Goal: Transaction & Acquisition: Purchase product/service

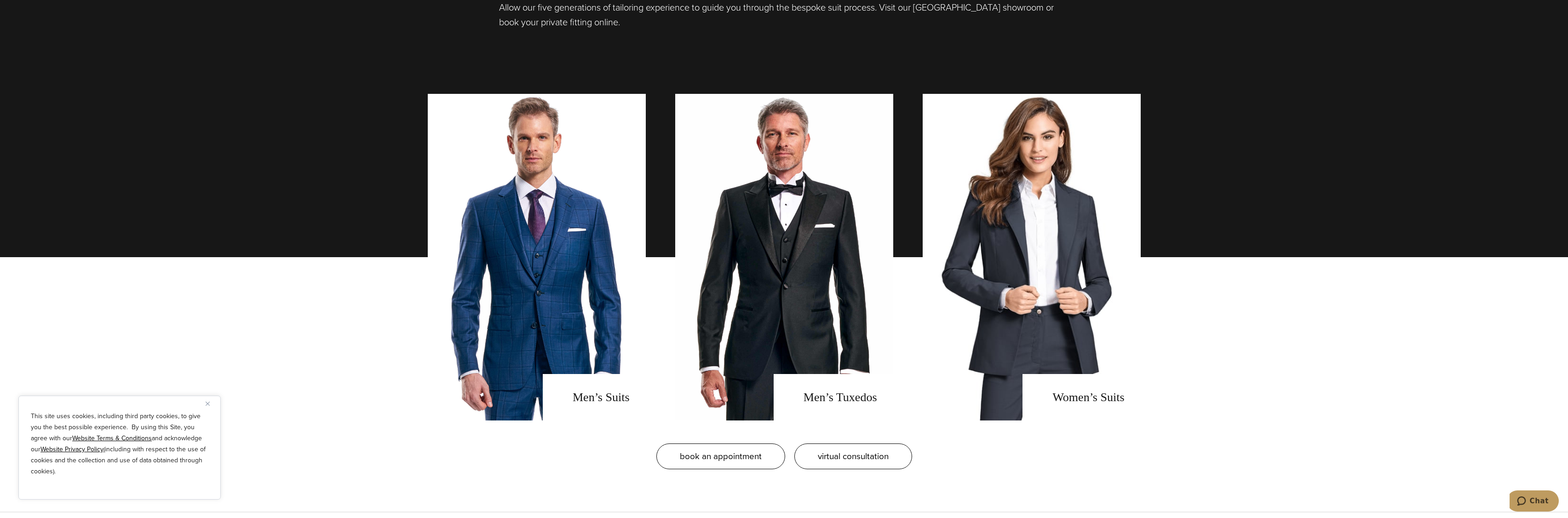
scroll to position [736, 0]
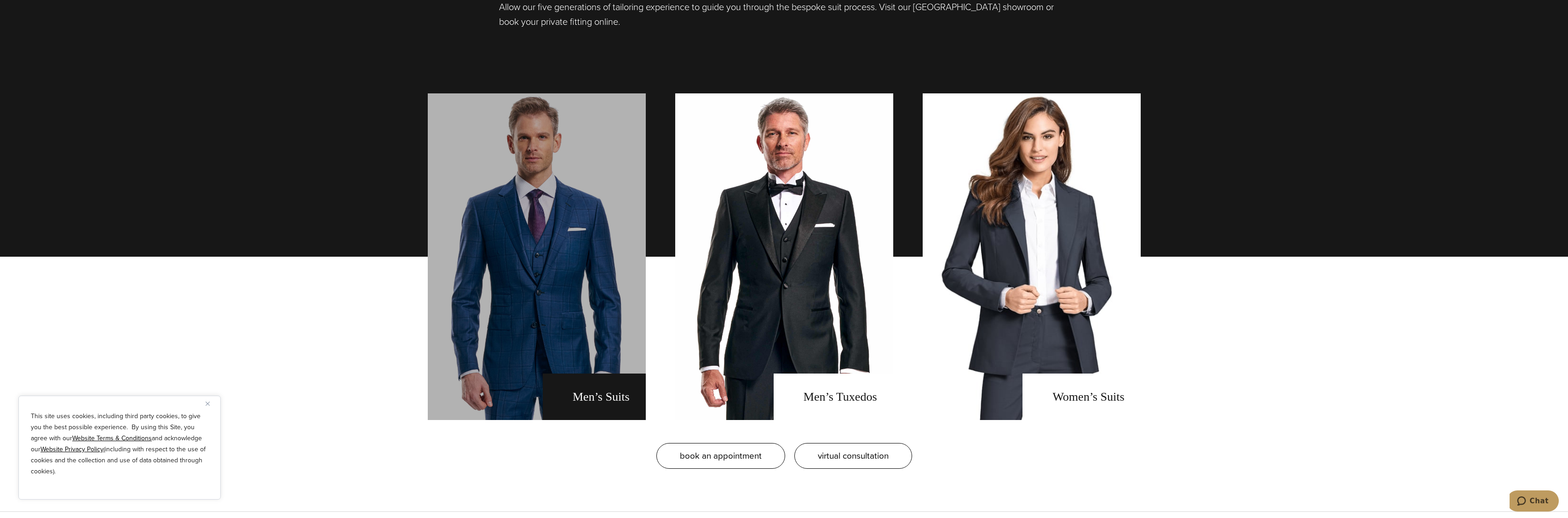
click at [539, 272] on link "men's suits" at bounding box center [537, 257] width 218 height 327
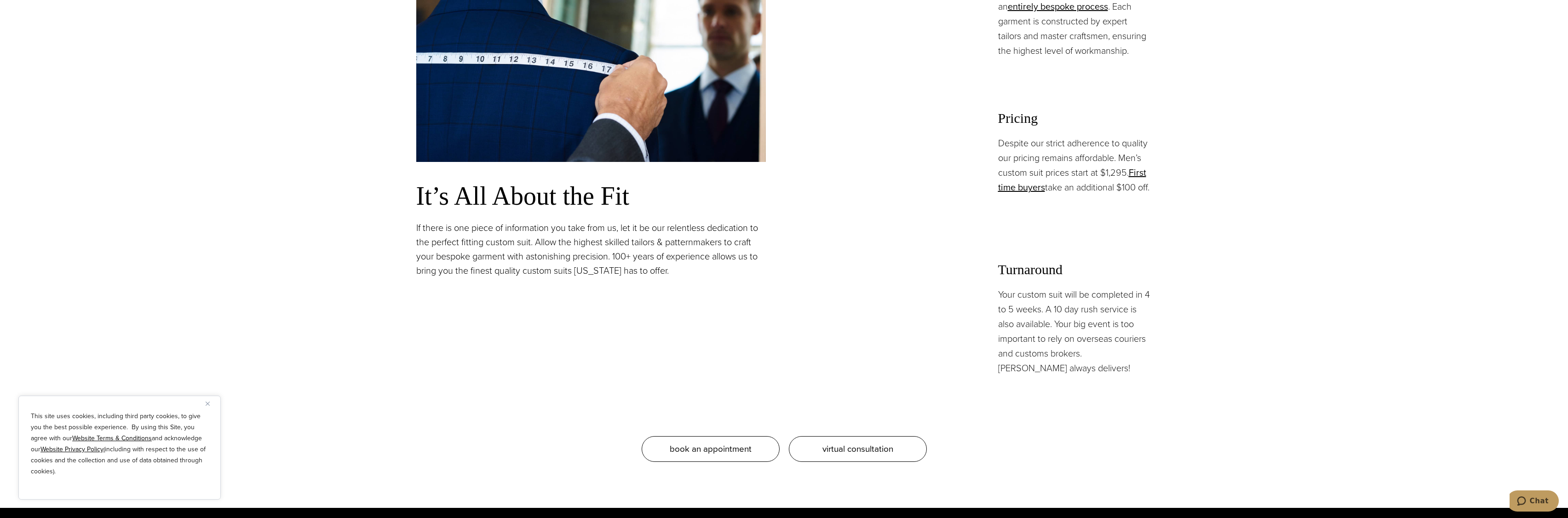
scroll to position [920, 0]
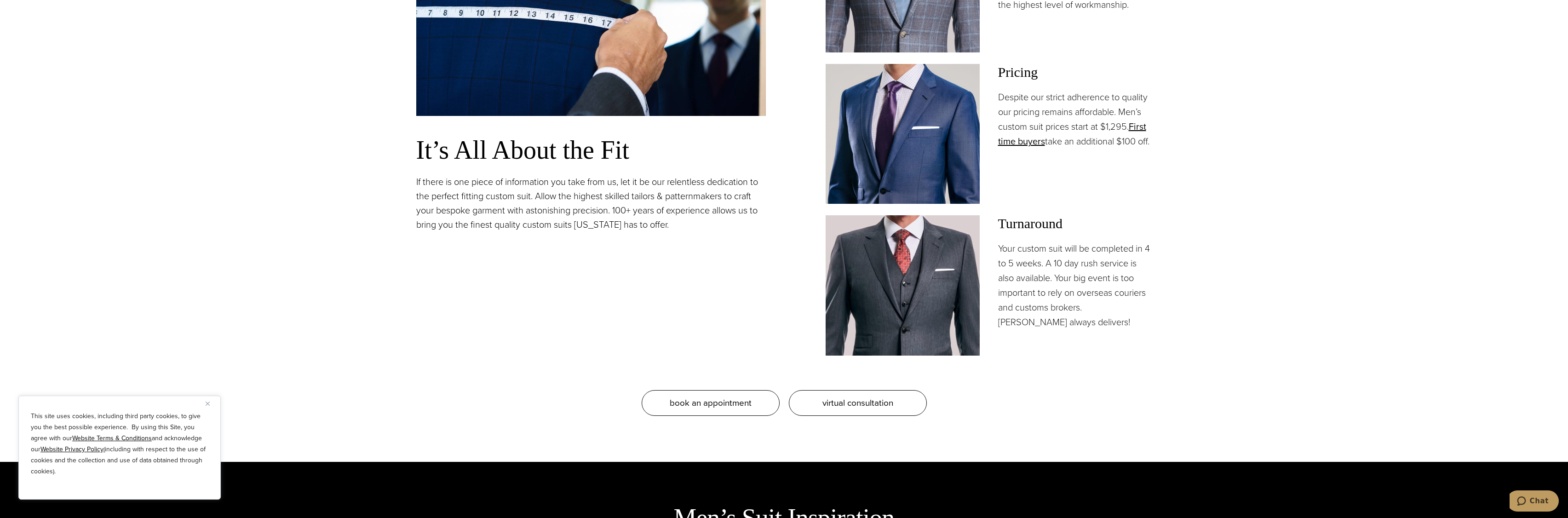
click at [1254, 327] on section "Our Bespoke Suits: Tailored to Perfection It’s All About the Fit If there is on…" at bounding box center [784, 108] width 1568 height 709
drag, startPoint x: 1254, startPoint y: 327, endPoint x: 1239, endPoint y: 320, distance: 16.6
click at [1254, 327] on section "Our Bespoke Suits: Tailored to Perfection It’s All About the Fit If there is on…" at bounding box center [784, 108] width 1568 height 709
click at [1245, 223] on section "Our Bespoke Suits: Tailored to Perfection It’s All About the Fit If there is on…" at bounding box center [784, 108] width 1568 height 709
click at [1246, 223] on section "Our Bespoke Suits: Tailored to Perfection It’s All About the Fit If there is on…" at bounding box center [784, 108] width 1568 height 709
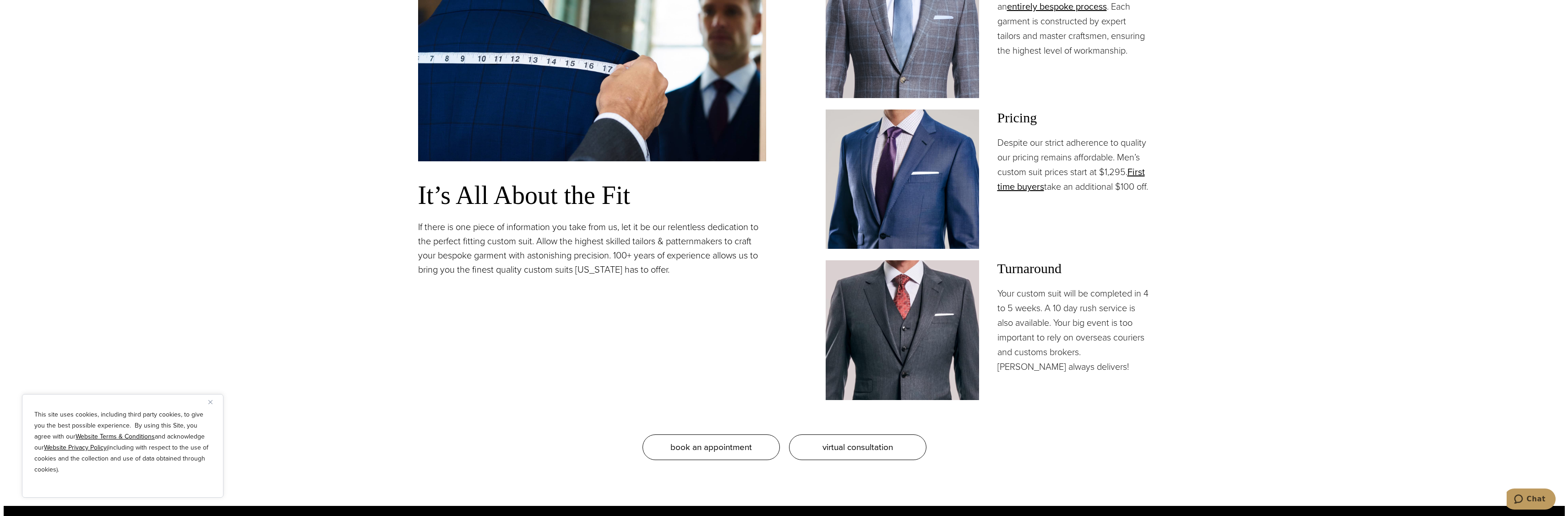
scroll to position [779, 0]
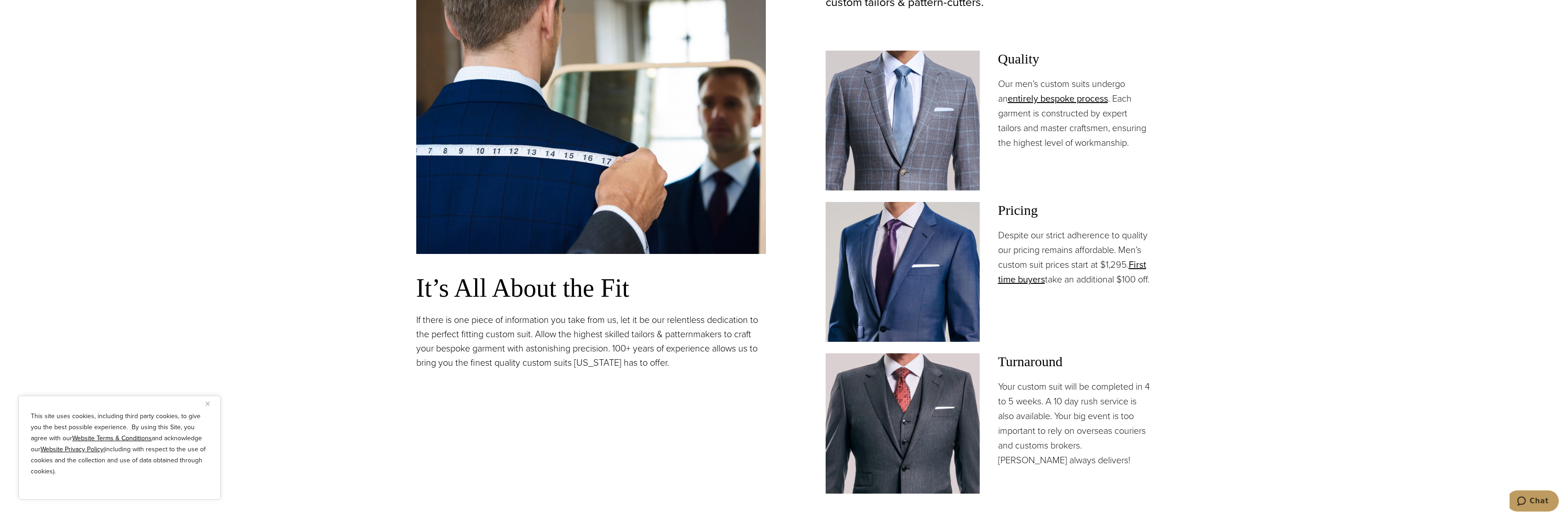
click at [1257, 228] on section "Our Bespoke Suits: Tailored to Perfection It’s All About the Fit If there is on…" at bounding box center [784, 245] width 1568 height 709
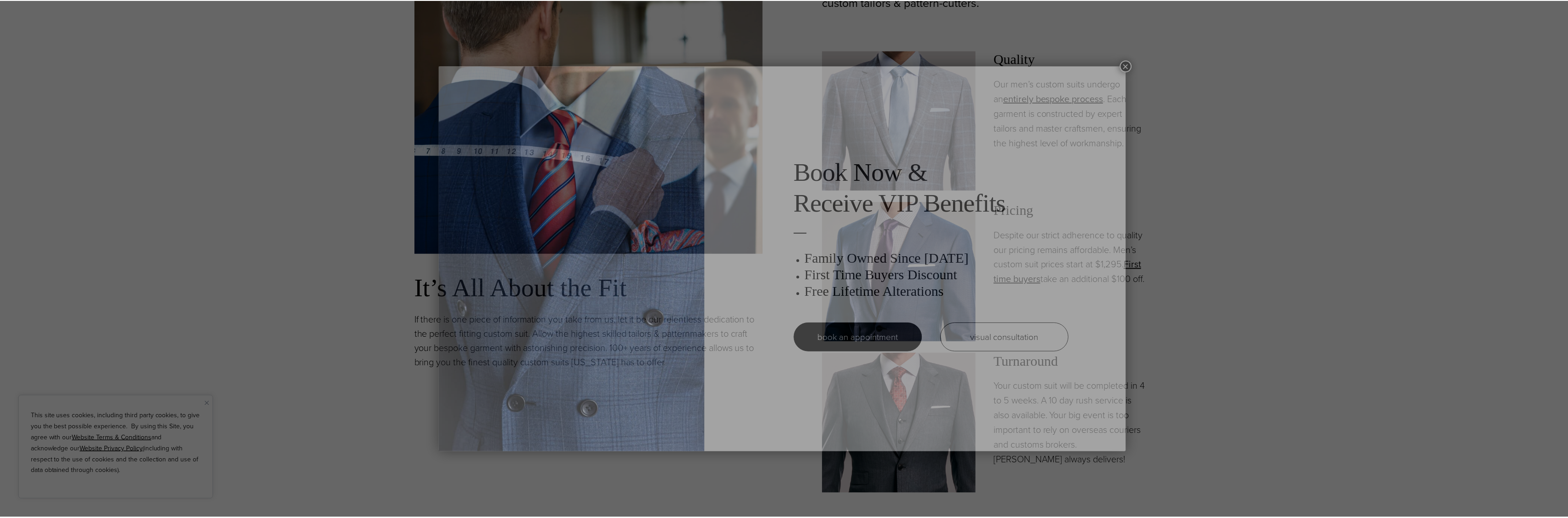
scroll to position [0, 0]
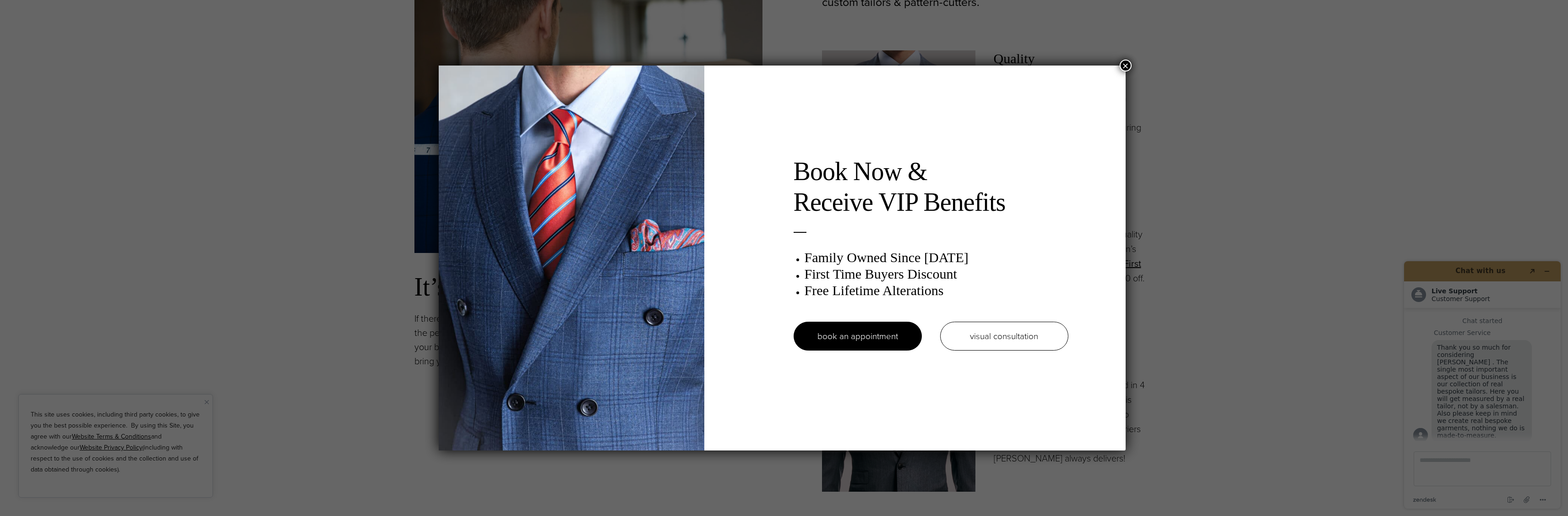
click at [1251, 227] on div "Book Now & Receive VIP Benefits Family Owned Since [DATE] First Time Buyers Dis…" at bounding box center [784, 258] width 1568 height 516
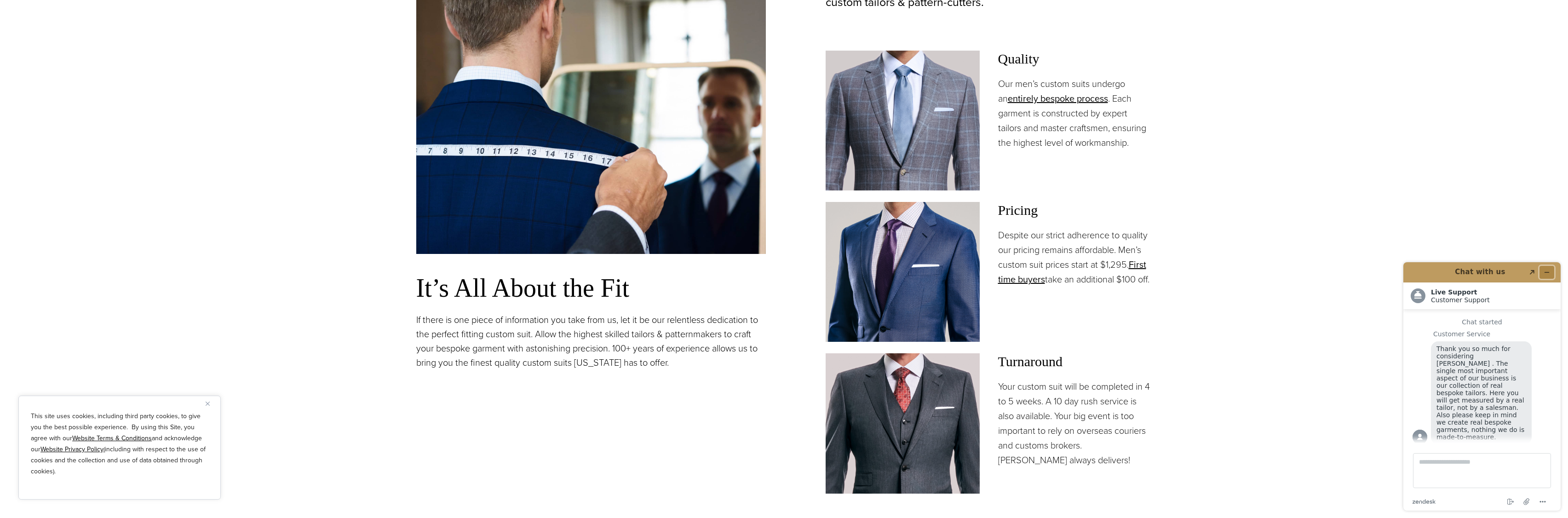
click at [1542, 272] on button "Minimize widget" at bounding box center [1547, 272] width 15 height 13
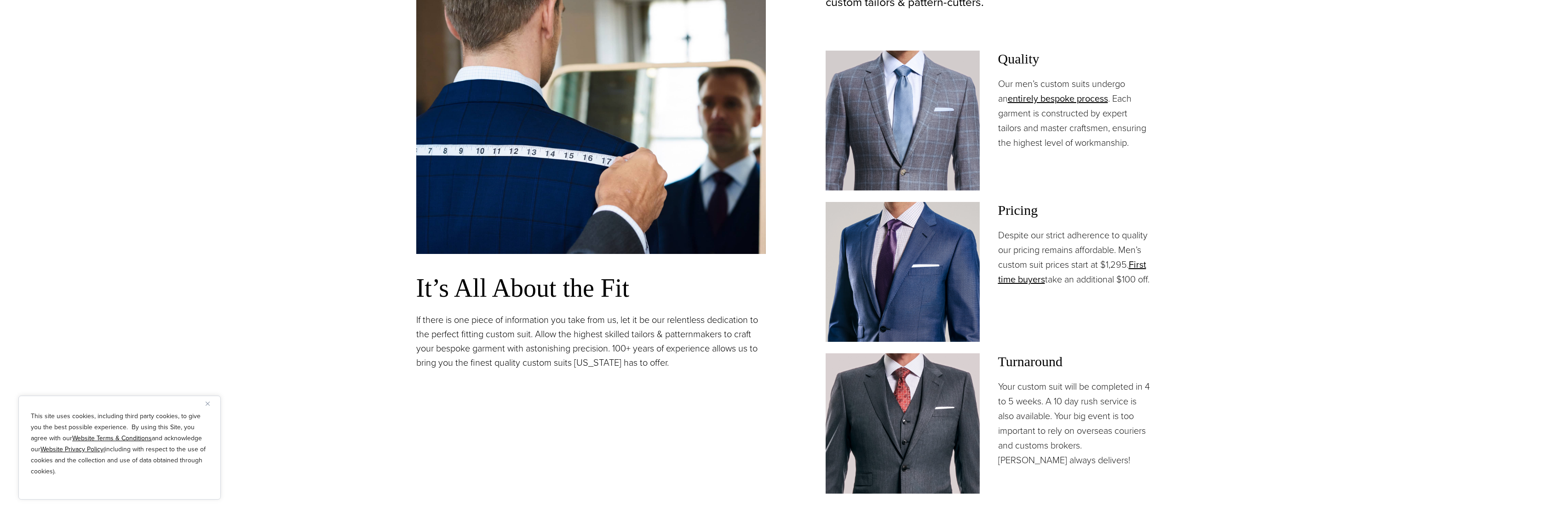
click at [1346, 267] on section "Our Bespoke Suits: Tailored to Perfection It’s All About the Fit If there is on…" at bounding box center [784, 245] width 1568 height 709
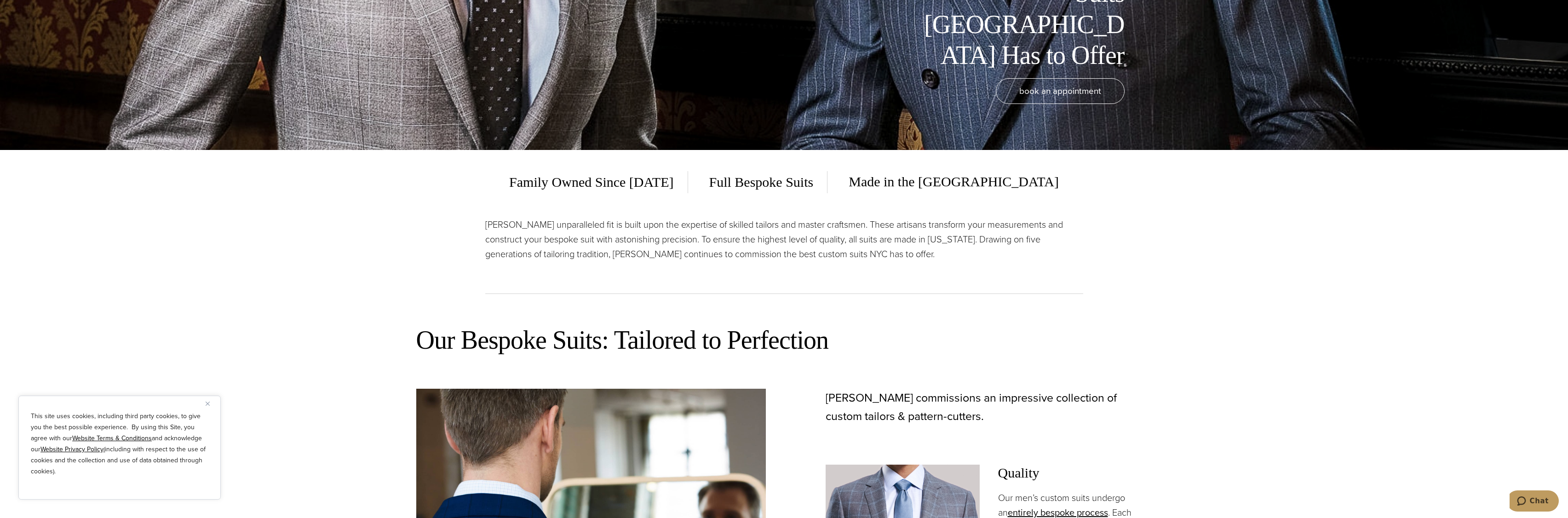
scroll to position [184, 0]
